Goal: Task Accomplishment & Management: Complete application form

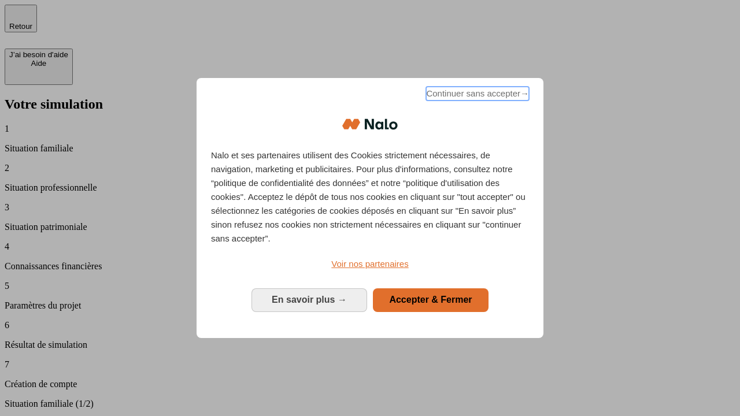
click at [476, 95] on span "Continuer sans accepter →" at bounding box center [477, 94] width 103 height 14
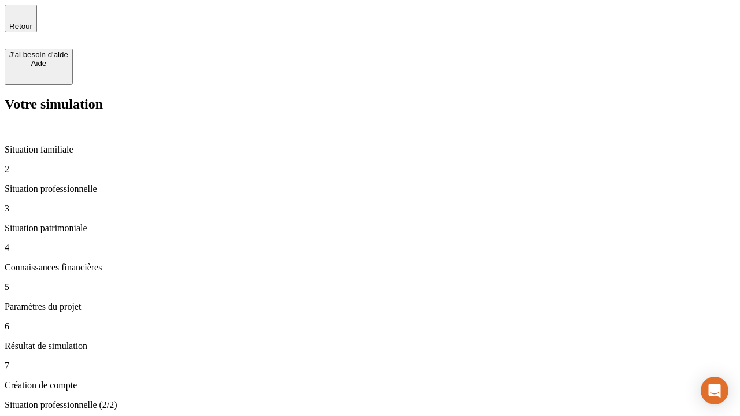
type input "30 000"
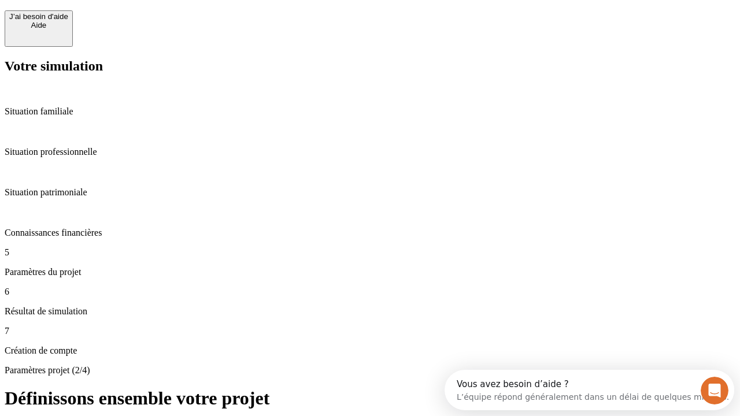
scroll to position [22, 0]
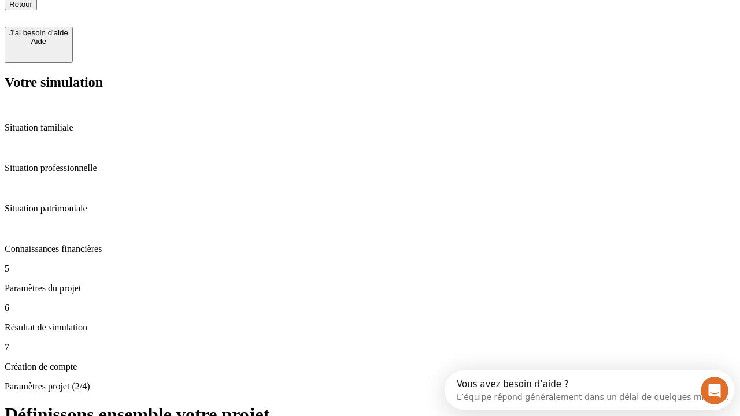
type input "25"
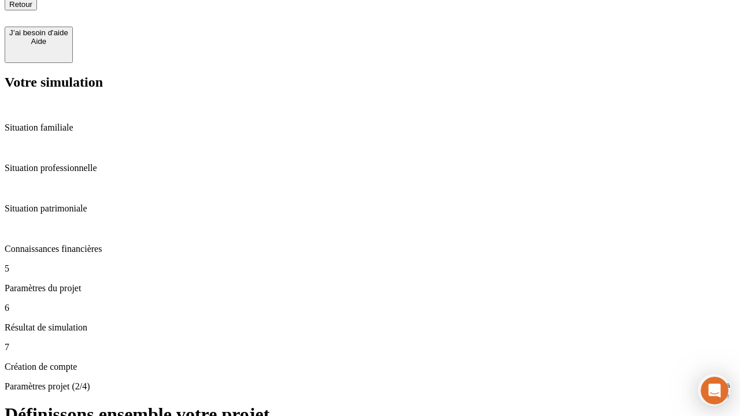
type input "64"
type input "1 000"
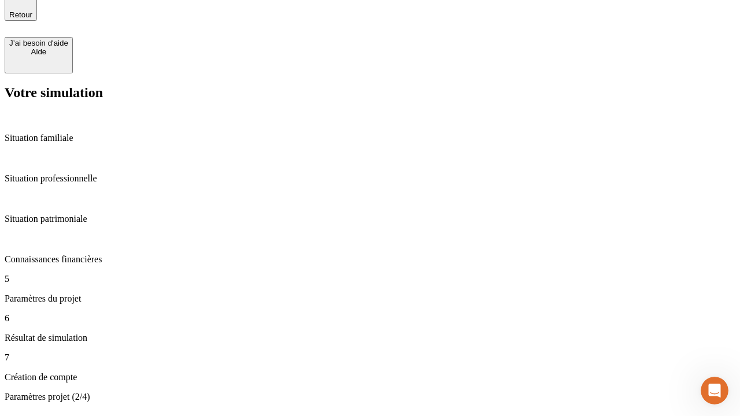
type input "640"
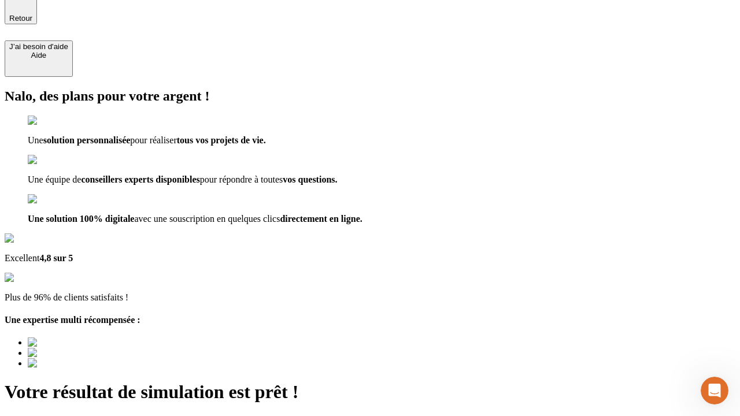
type input "[EMAIL_ADDRESS][PERSON_NAME][DOMAIN_NAME]"
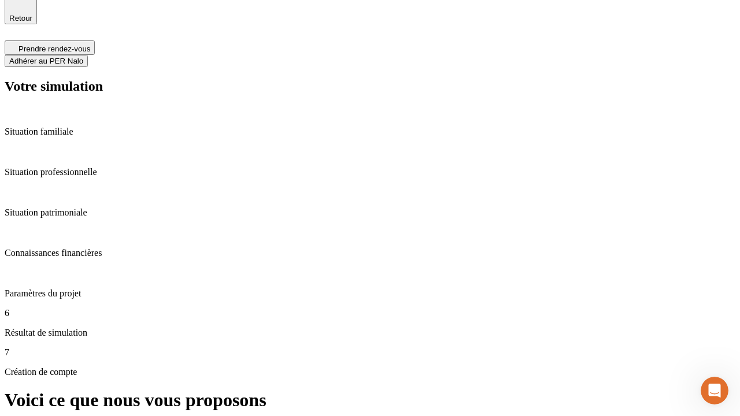
click at [83, 57] on span "Adhérer au PER Nalo" at bounding box center [46, 61] width 74 height 9
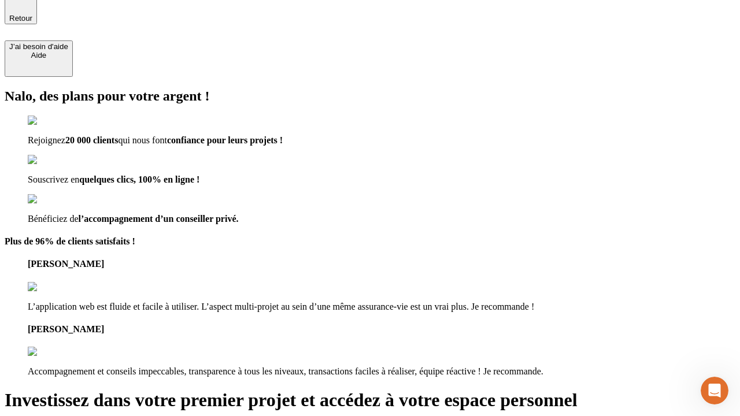
scroll to position [7, 0]
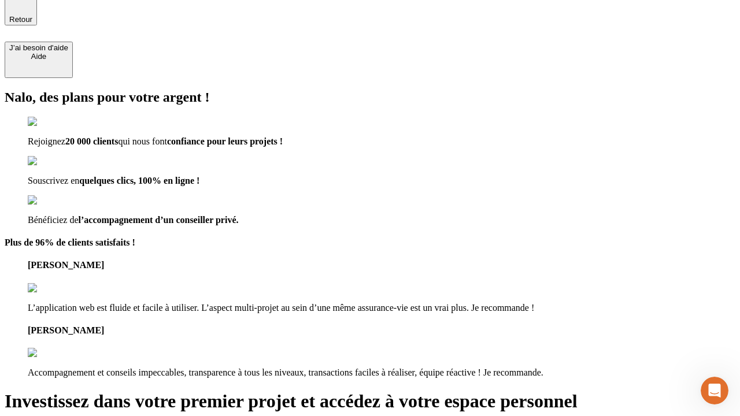
type input "[EMAIL_ADDRESS][PERSON_NAME][DOMAIN_NAME]"
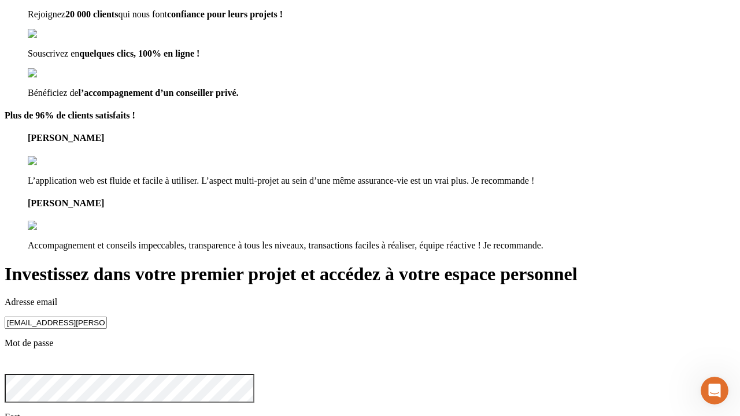
scroll to position [36, 0]
